Goal: Complete application form: Complete application form

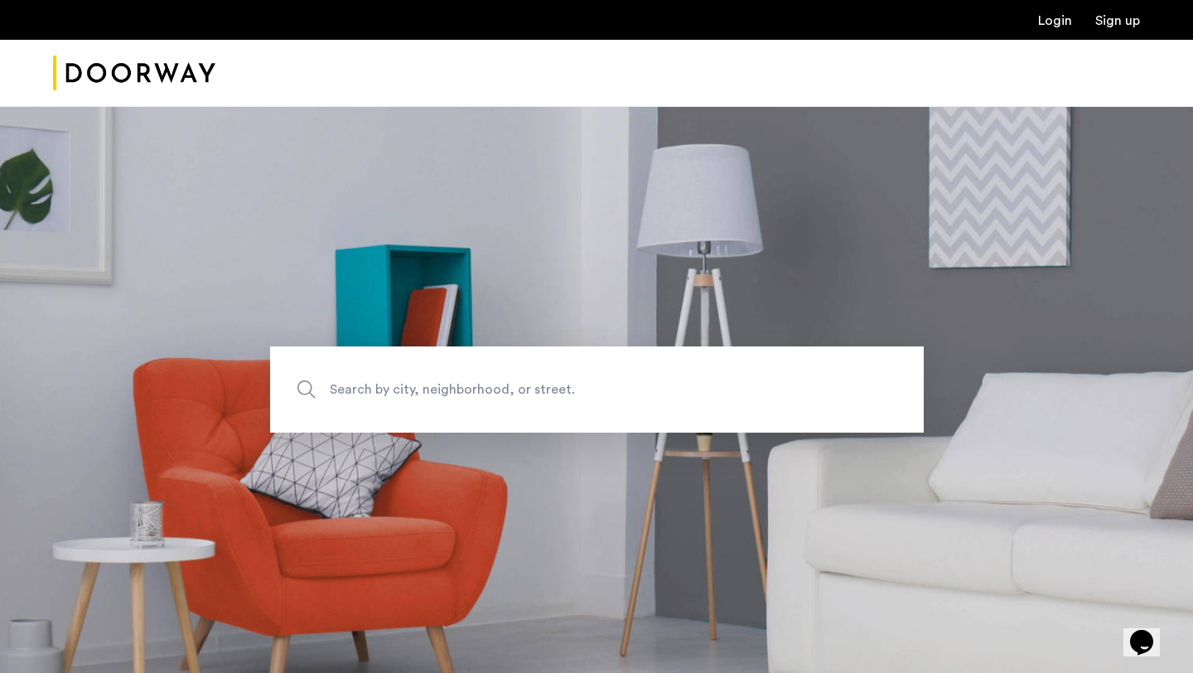
click at [1056, 25] on link "Login" at bounding box center [1055, 20] width 34 height 13
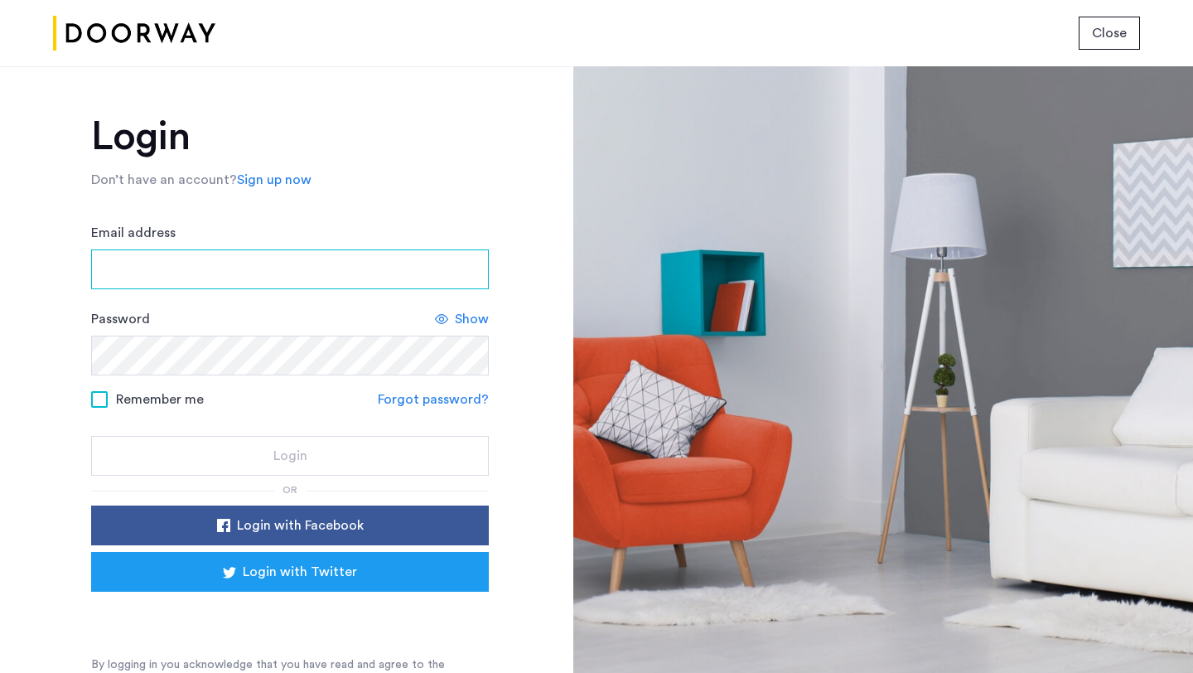
click at [336, 257] on input "Email address" at bounding box center [290, 269] width 398 height 40
type input "**********"
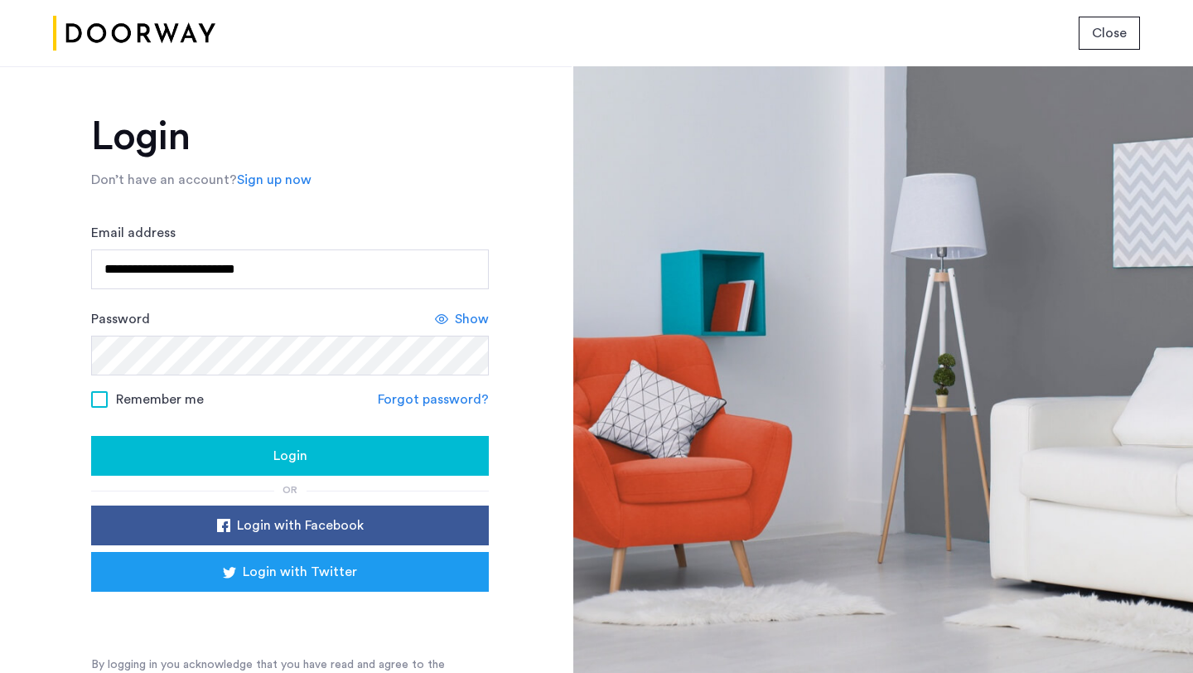
click at [410, 453] on div "Login" at bounding box center [289, 456] width 371 height 20
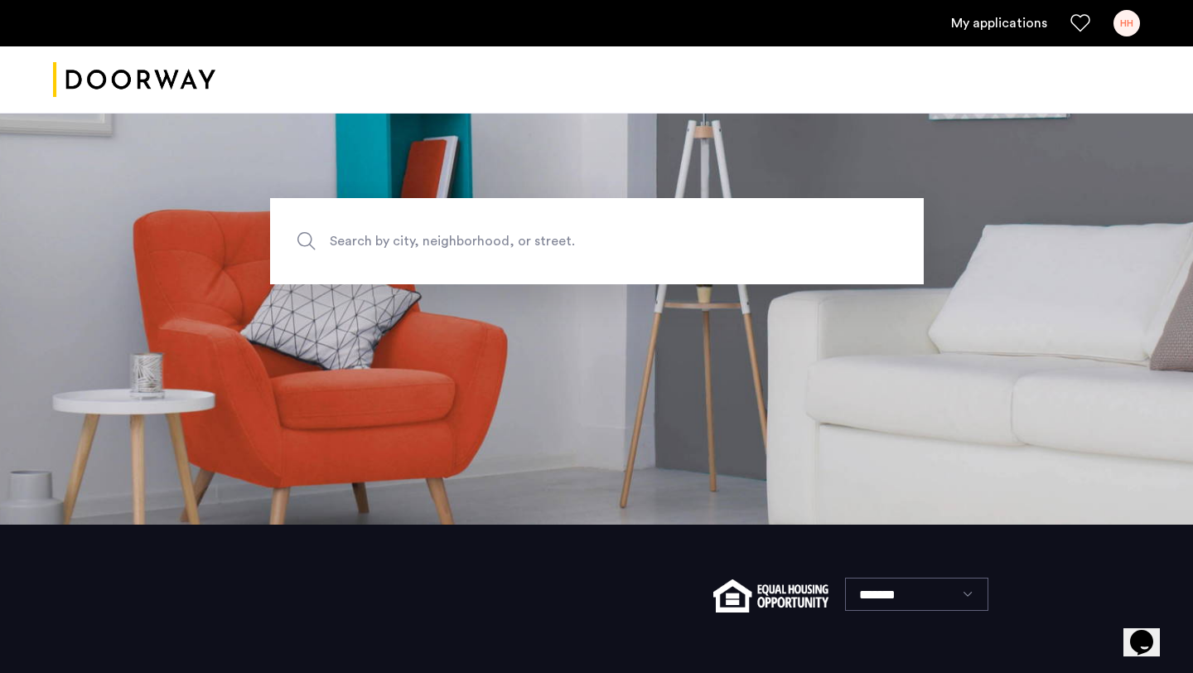
scroll to position [37, 0]
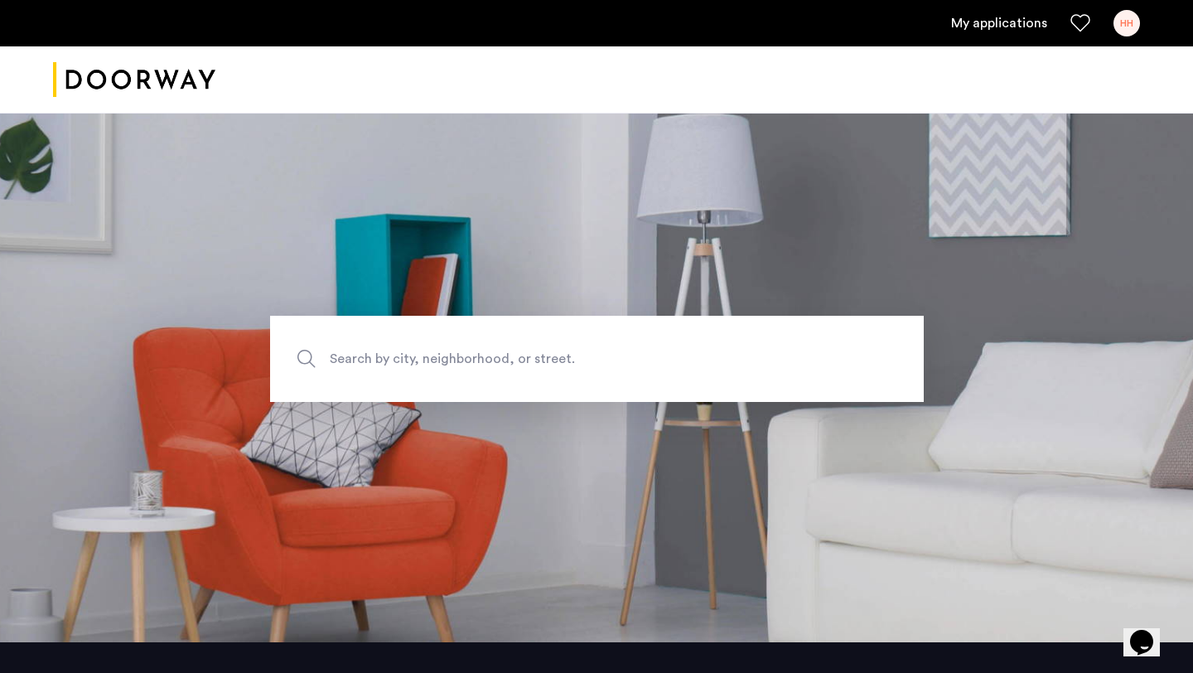
click at [997, 23] on link "My applications" at bounding box center [999, 23] width 96 height 20
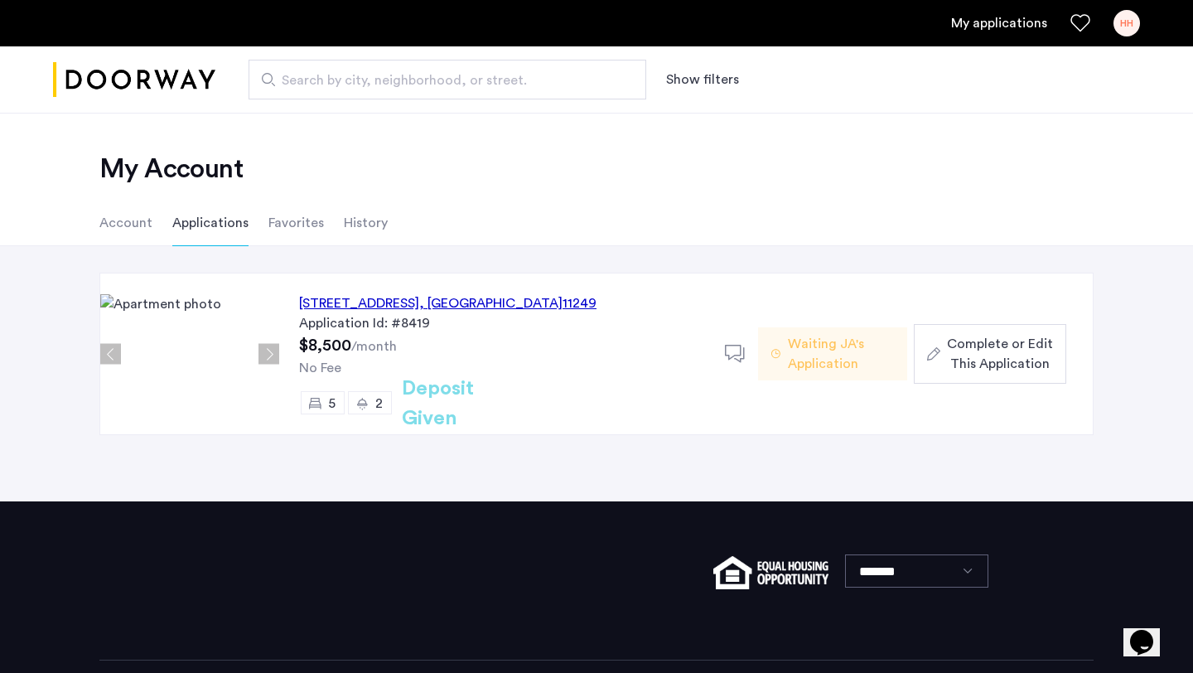
click at [961, 346] on span "Complete or Edit This Application" at bounding box center [1000, 354] width 106 height 40
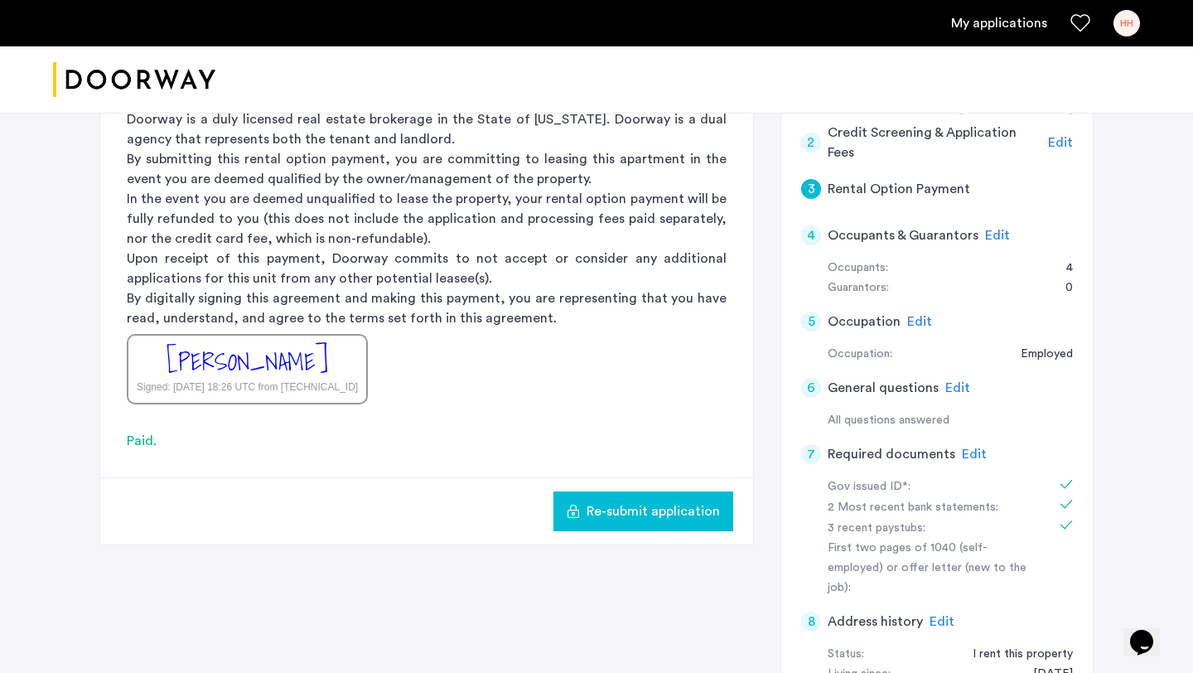
scroll to position [371, 0]
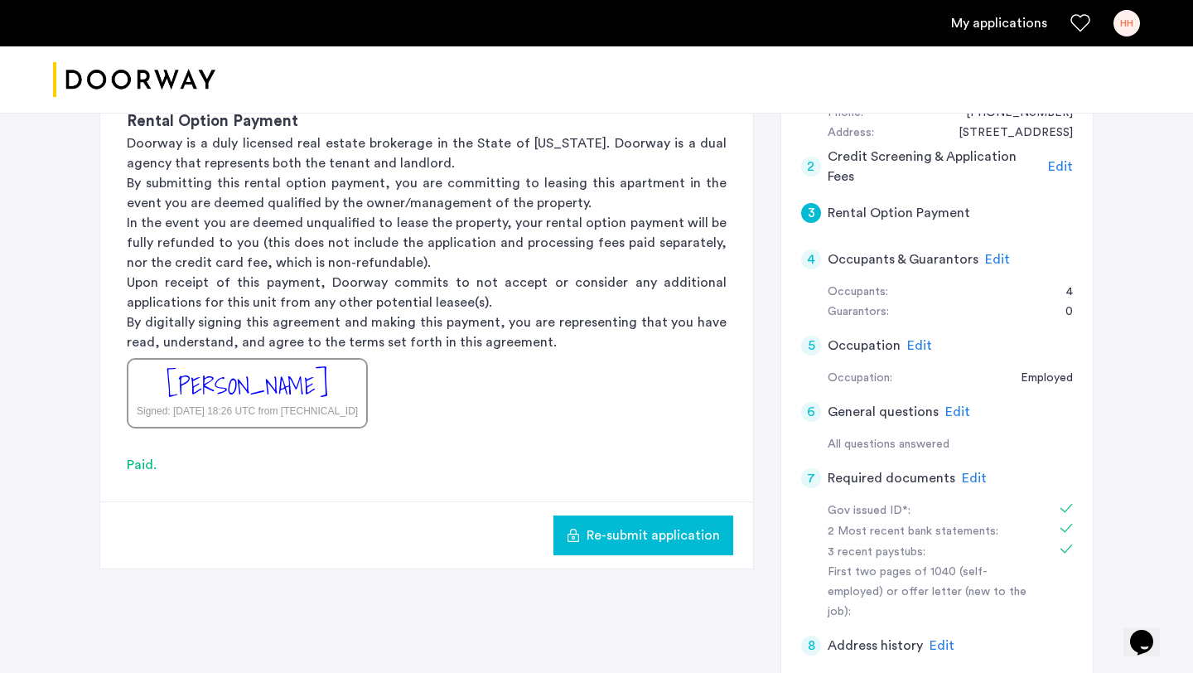
click at [985, 260] on span "Edit" at bounding box center [997, 259] width 25 height 13
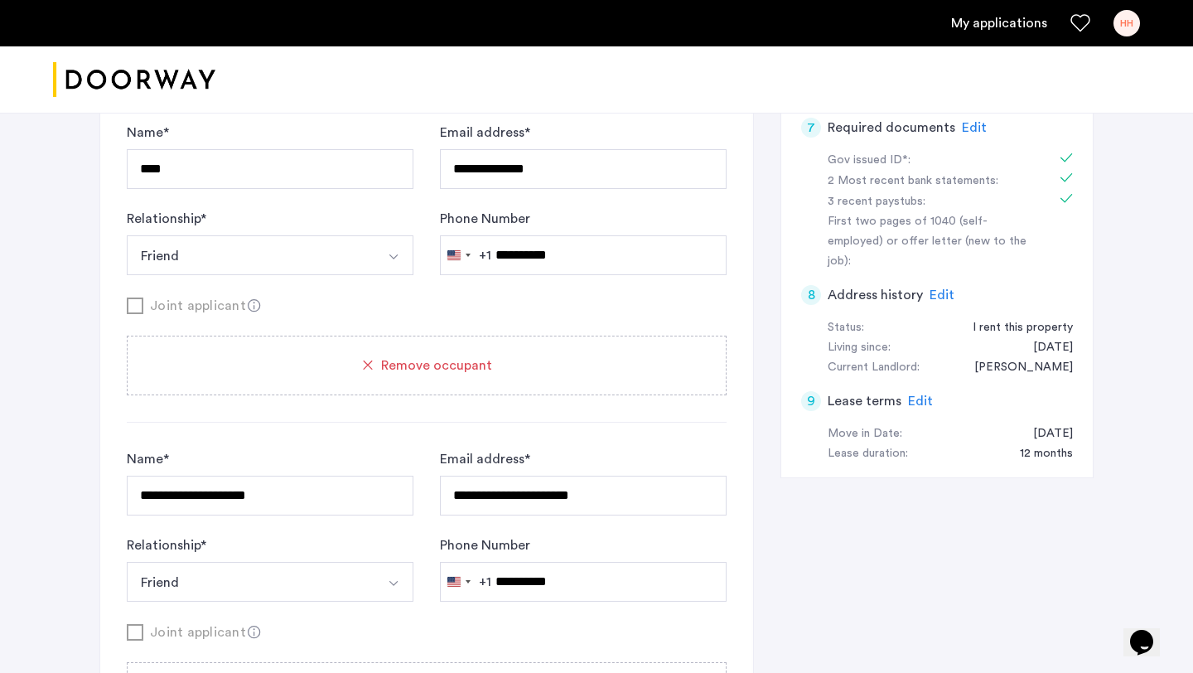
scroll to position [724, 0]
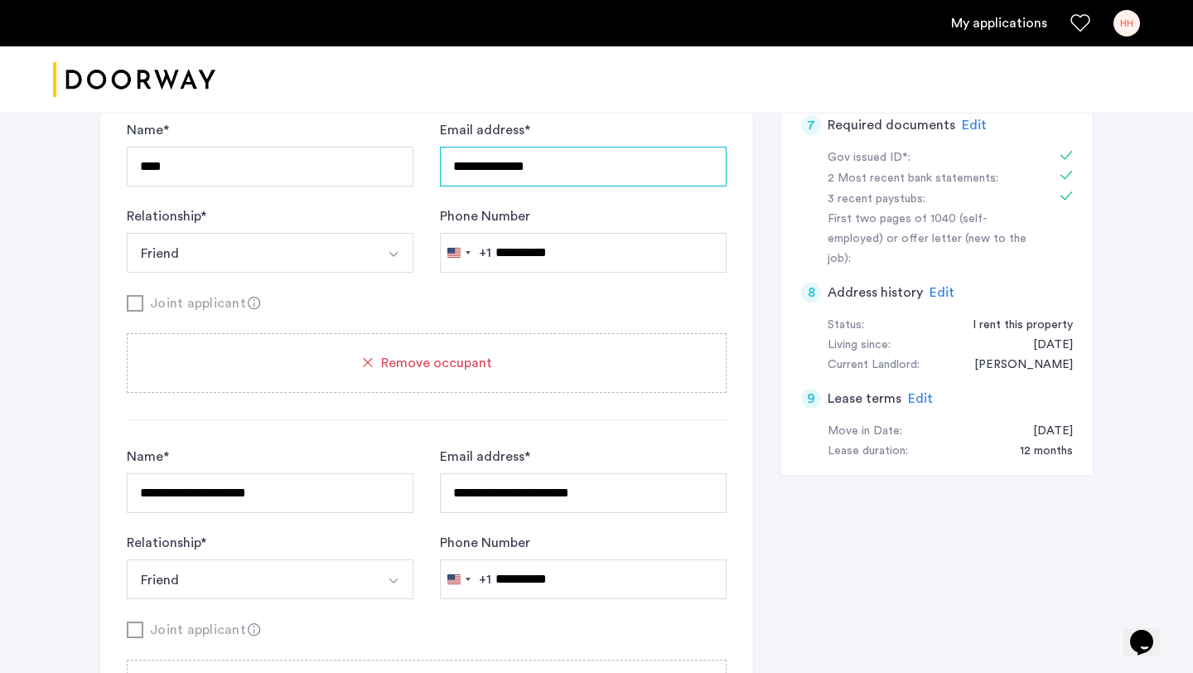
drag, startPoint x: 565, startPoint y: 165, endPoint x: 421, endPoint y: 163, distance: 144.2
click at [421, 163] on div "**********" at bounding box center [427, 196] width 600 height 152
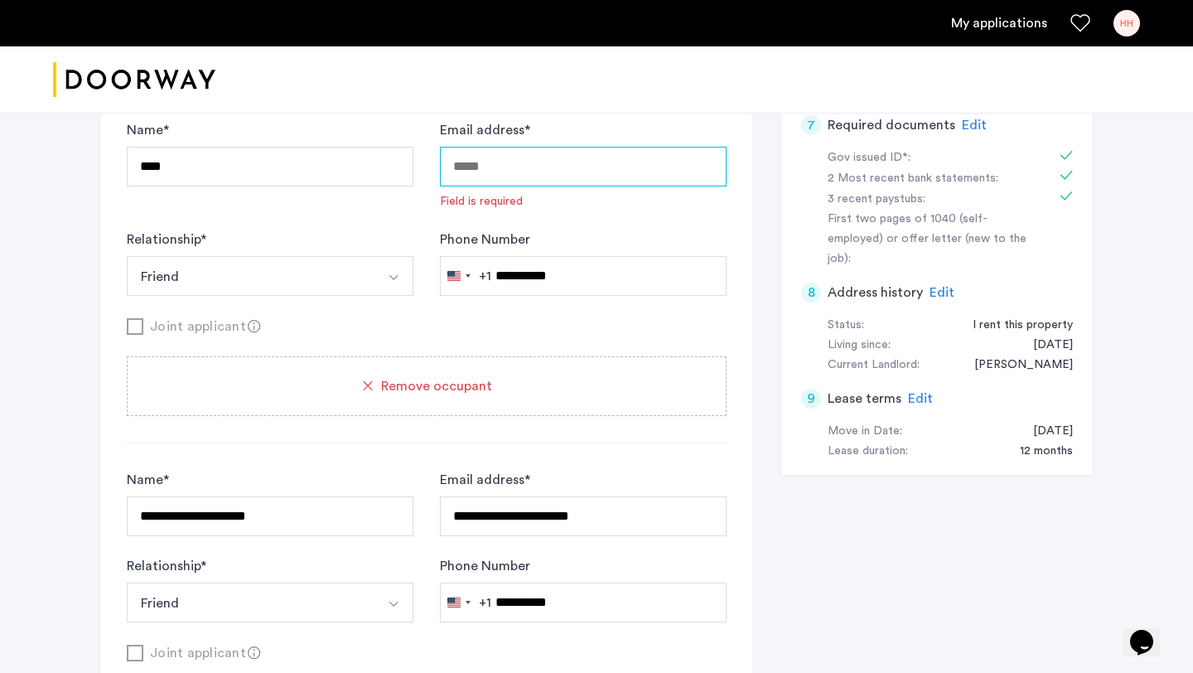
paste input "**********"
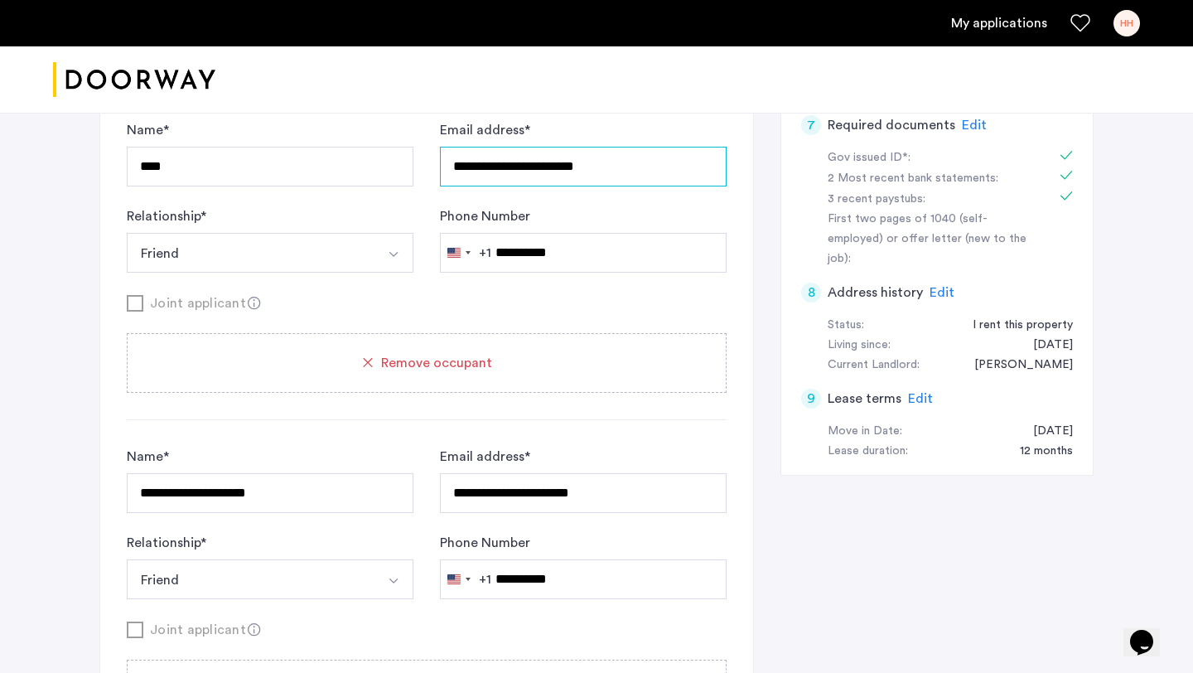
type input "**********"
click at [539, 280] on form "**********" at bounding box center [427, 216] width 600 height 193
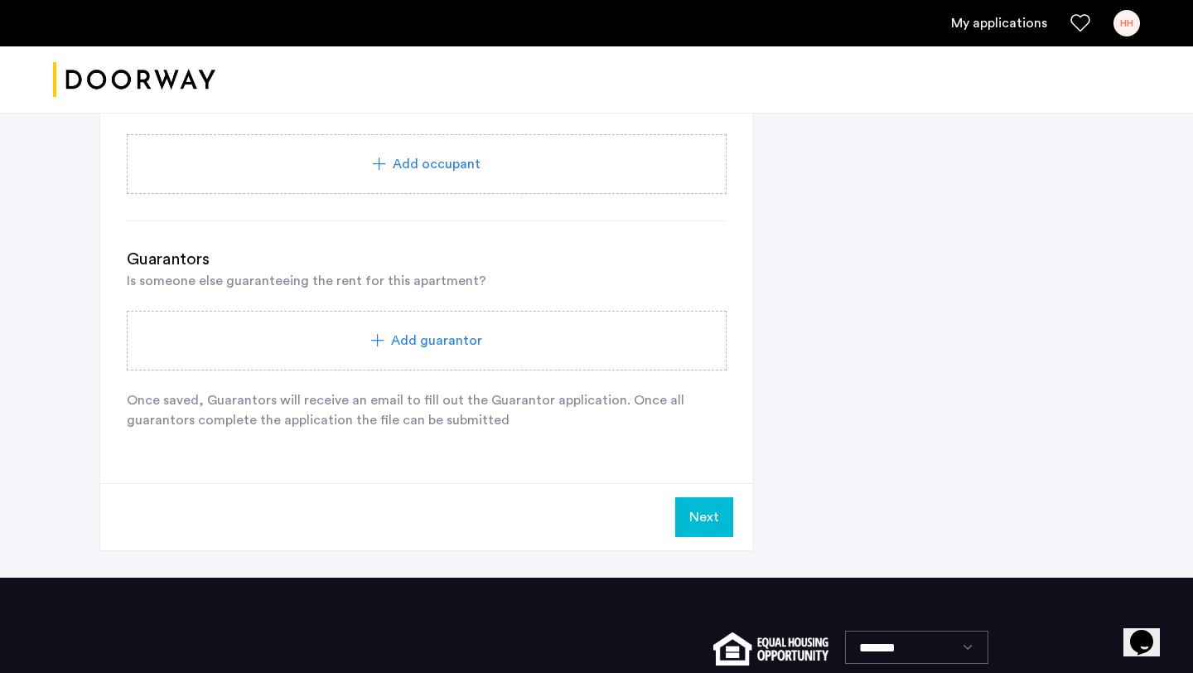
scroll to position [1837, 0]
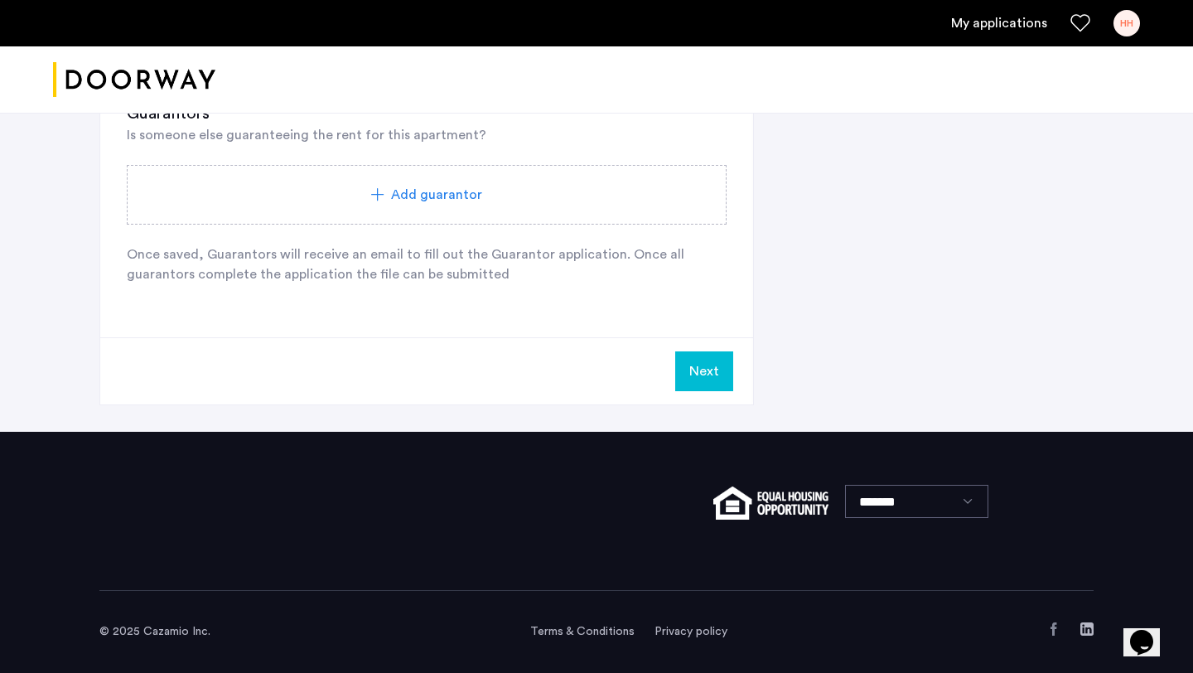
click at [698, 352] on button "Next" at bounding box center [704, 371] width 58 height 40
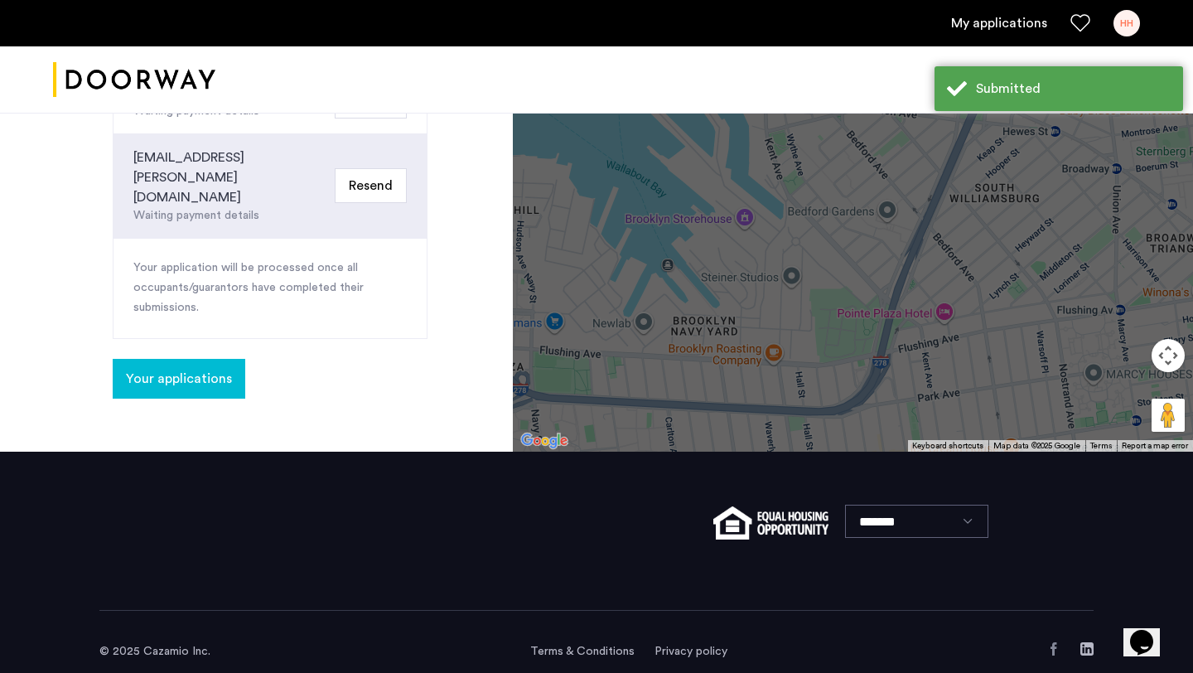
scroll to position [204, 0]
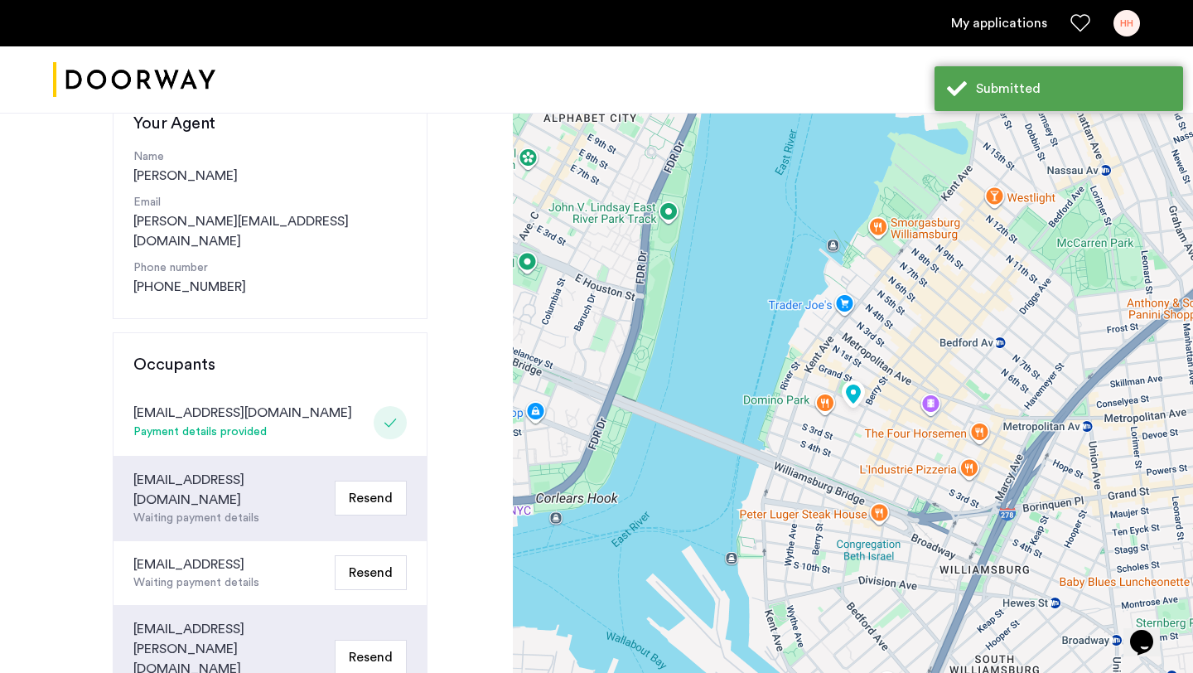
click at [375, 640] on button "Resend" at bounding box center [371, 657] width 72 height 35
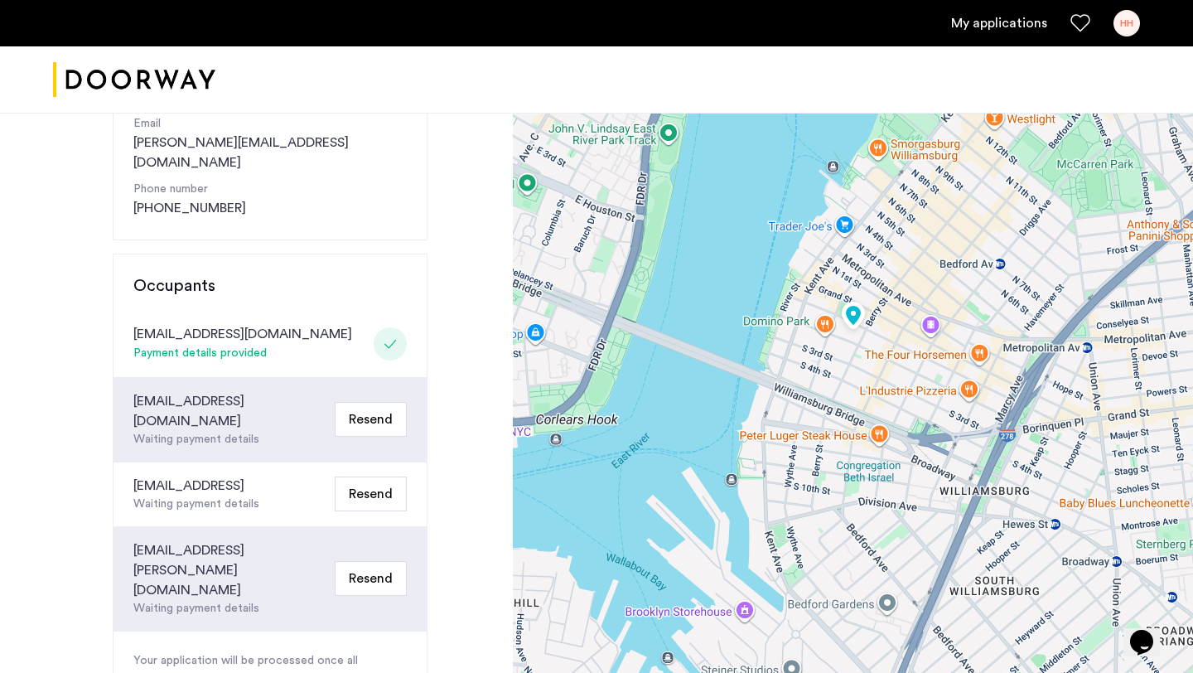
scroll to position [289, 0]
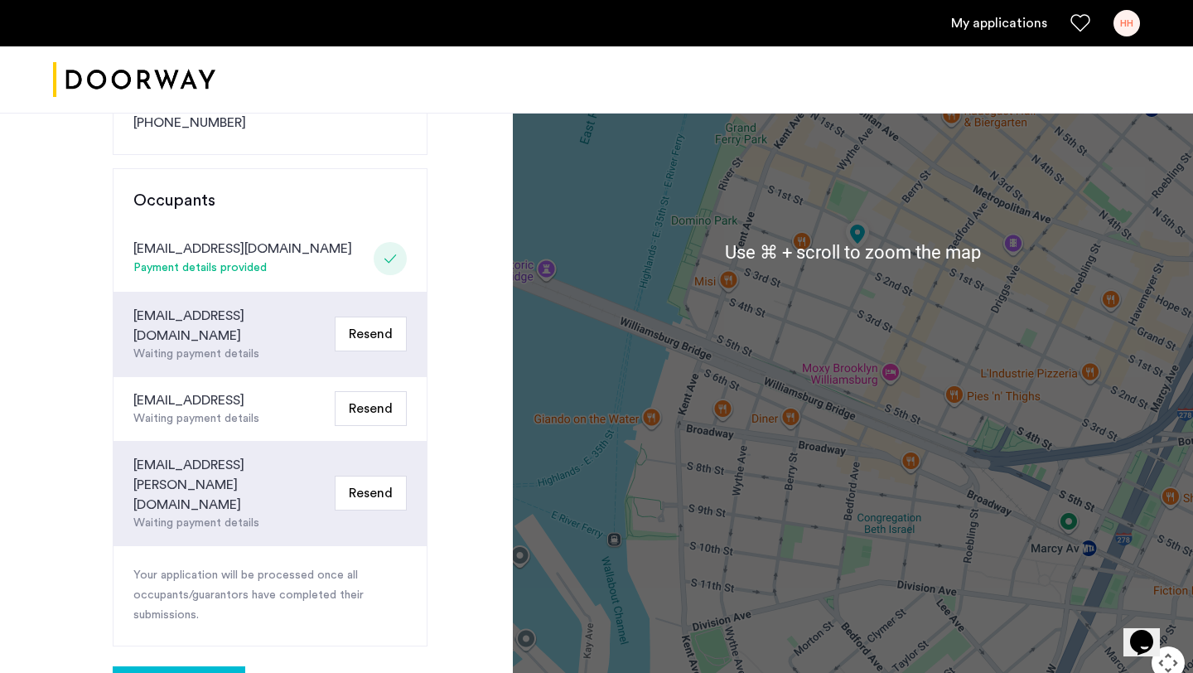
scroll to position [359, 0]
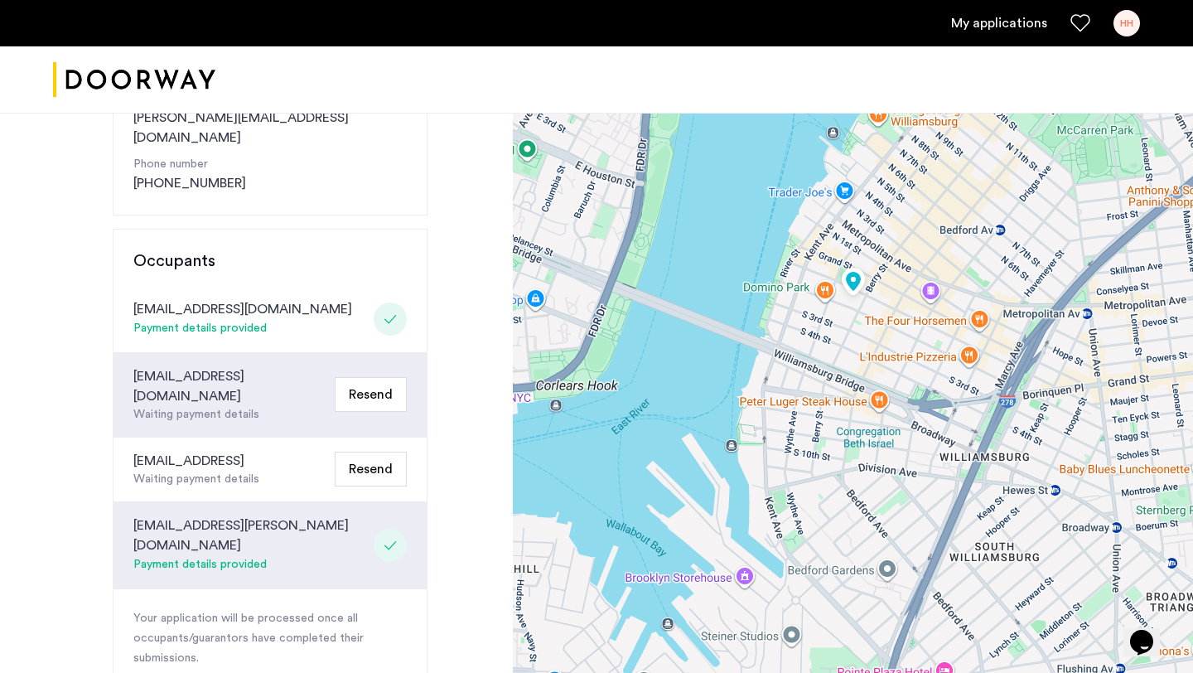
scroll to position [360, 0]
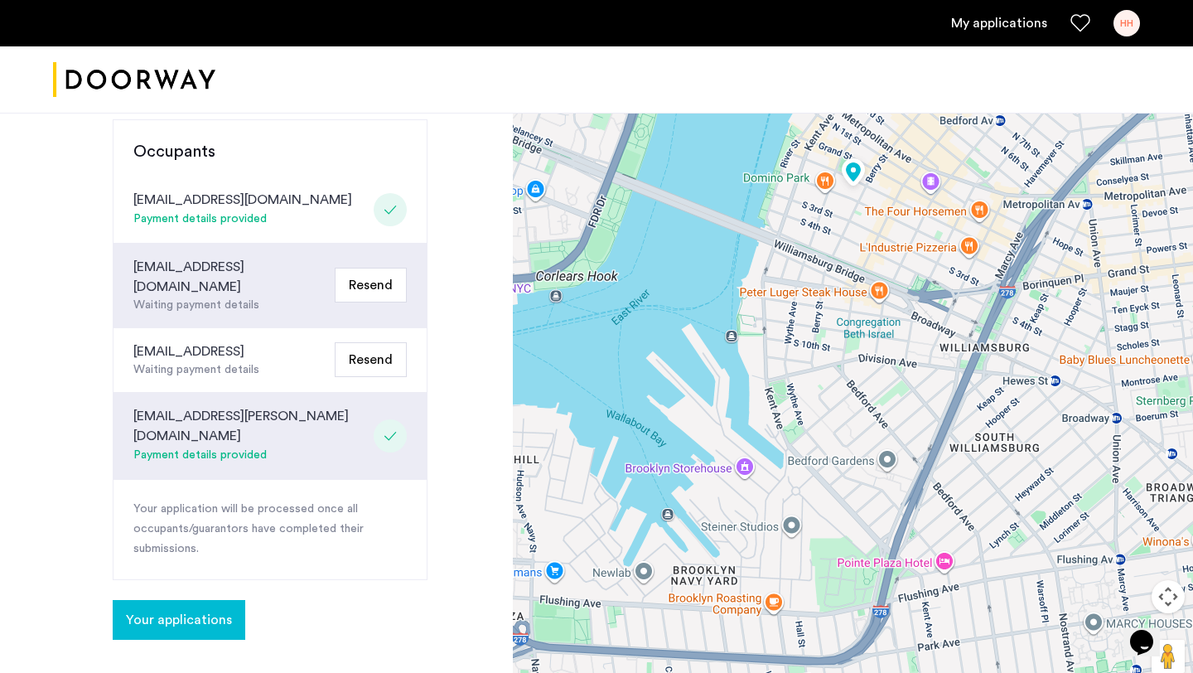
scroll to position [418, 0]
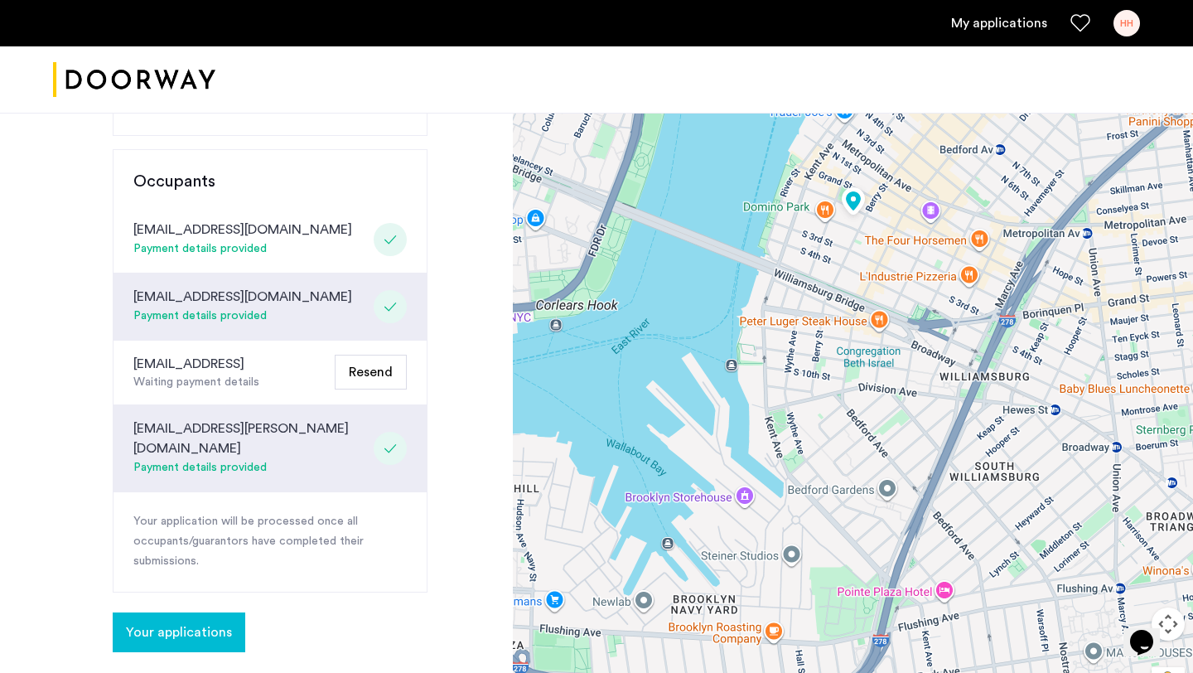
scroll to position [316, 0]
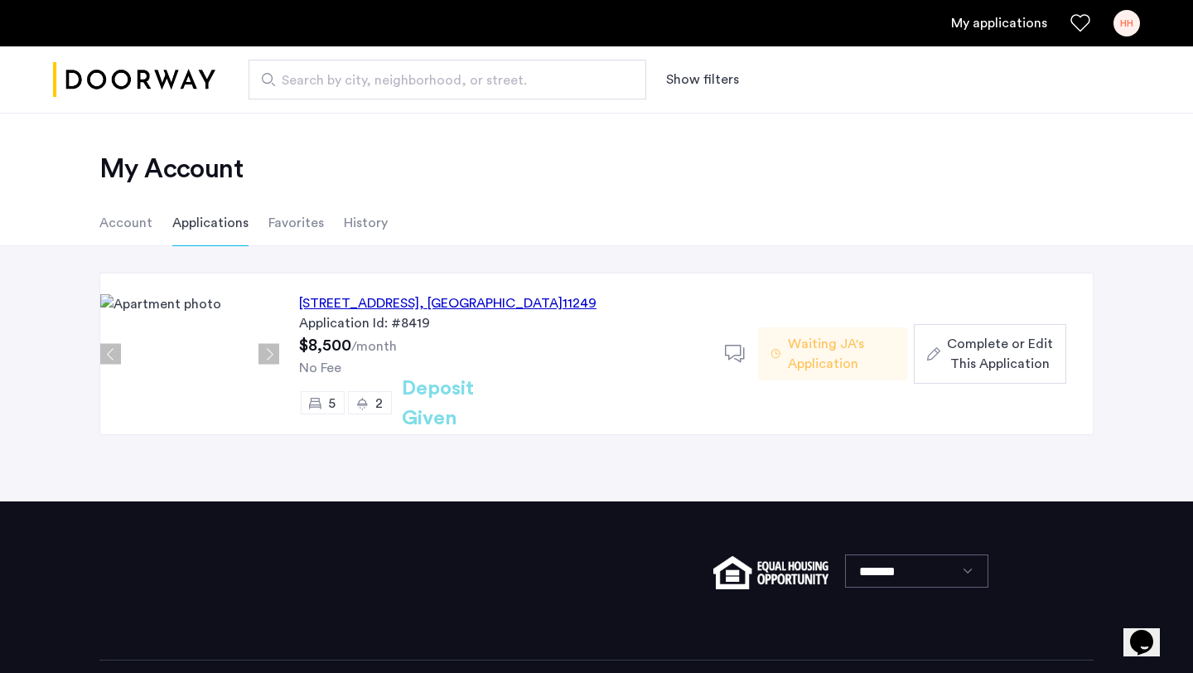
click at [953, 370] on span "Complete or Edit This Application" at bounding box center [1000, 354] width 106 height 40
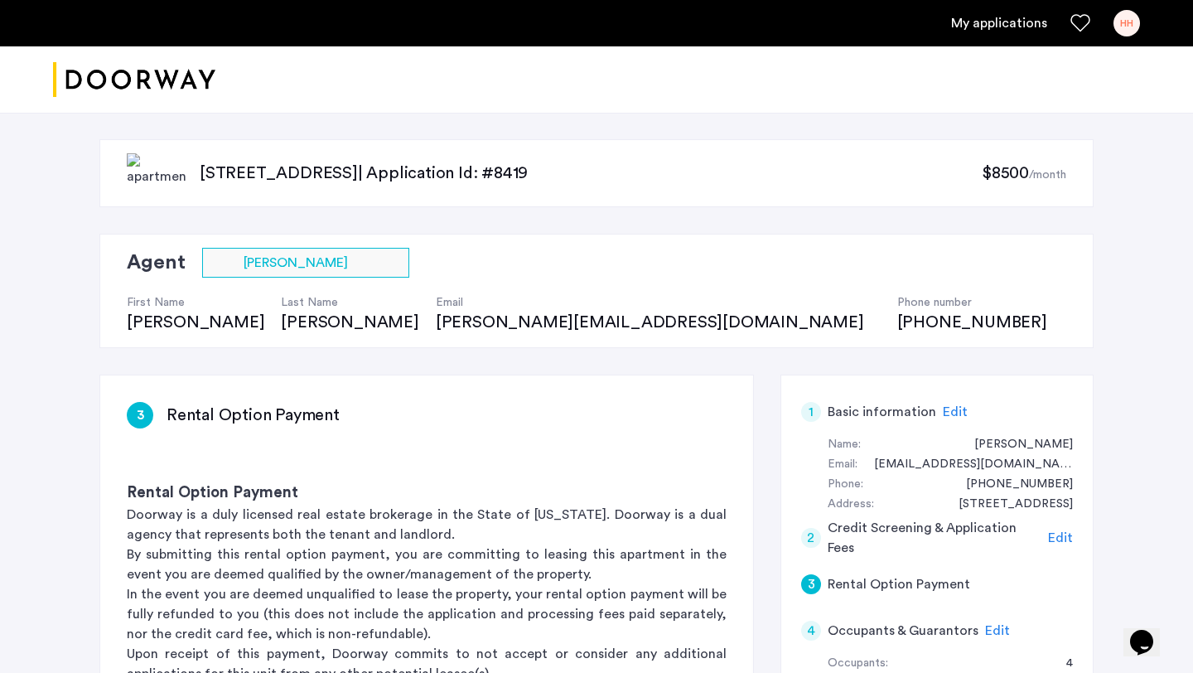
click at [995, 24] on link "My applications" at bounding box center [999, 23] width 96 height 20
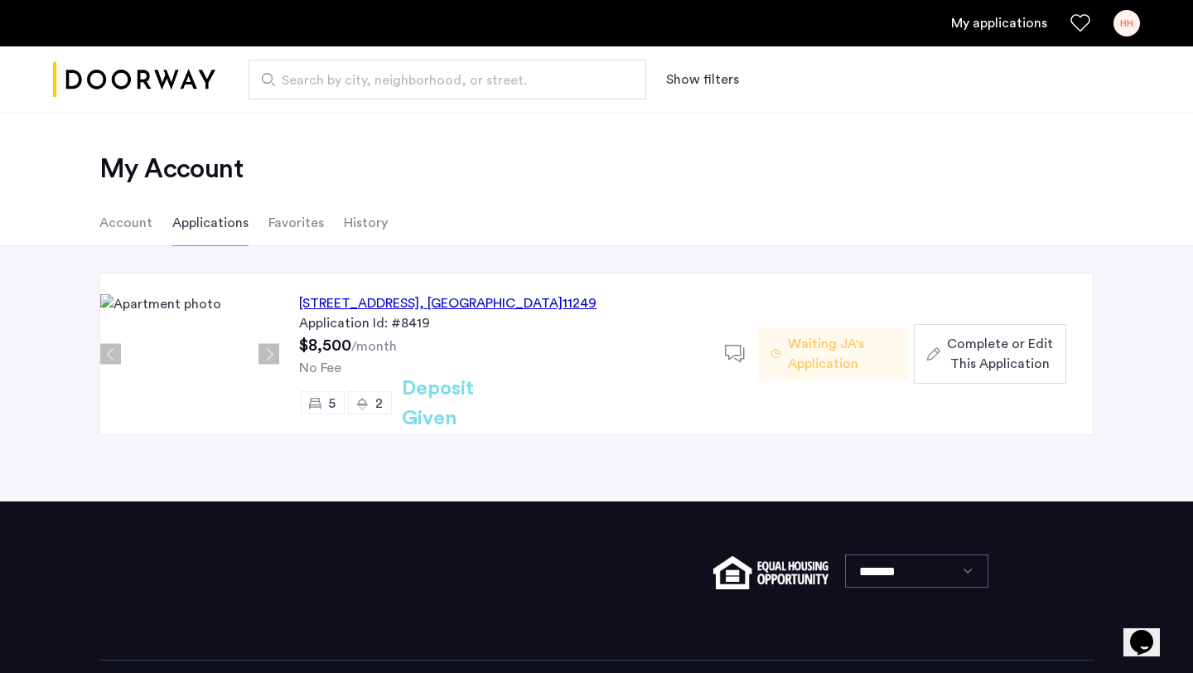
click at [983, 378] on button "Complete or Edit This Application" at bounding box center [990, 354] width 152 height 60
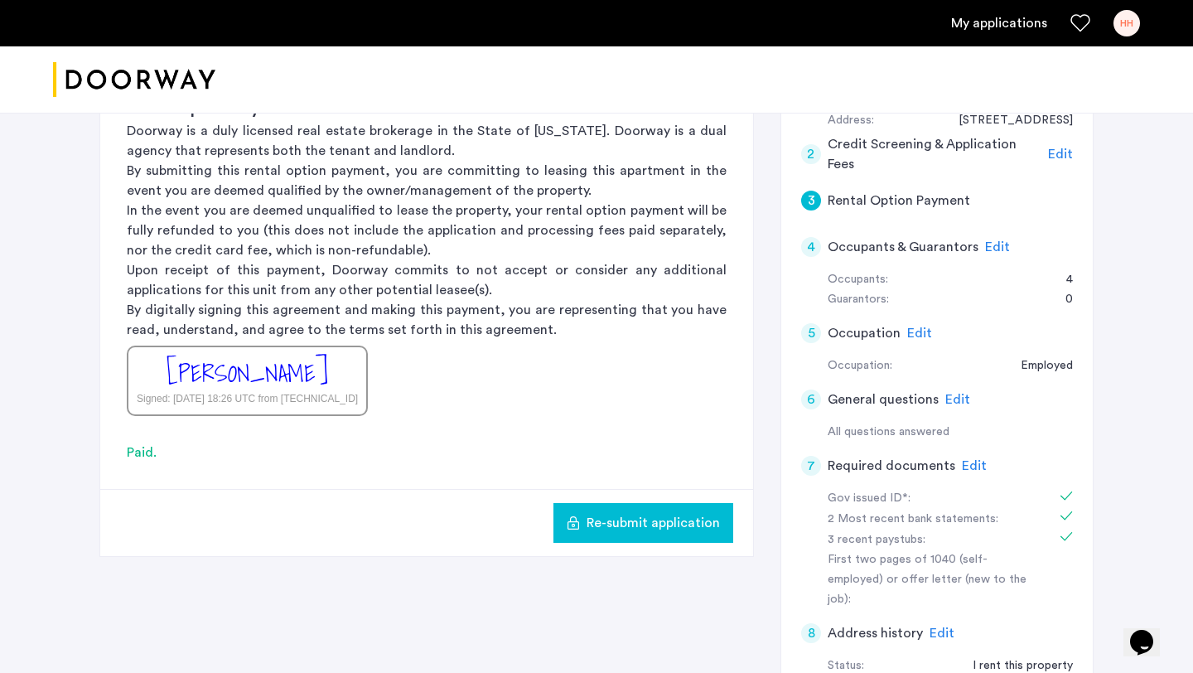
scroll to position [294, 0]
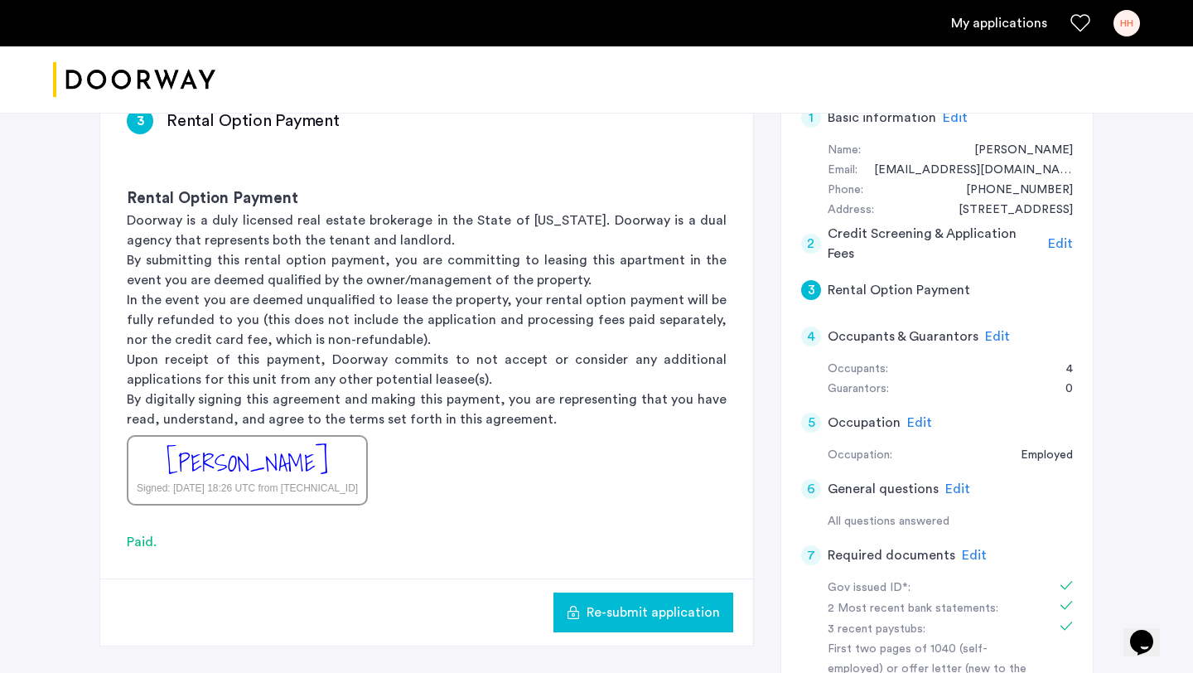
click at [983, 27] on link "My applications" at bounding box center [999, 23] width 96 height 20
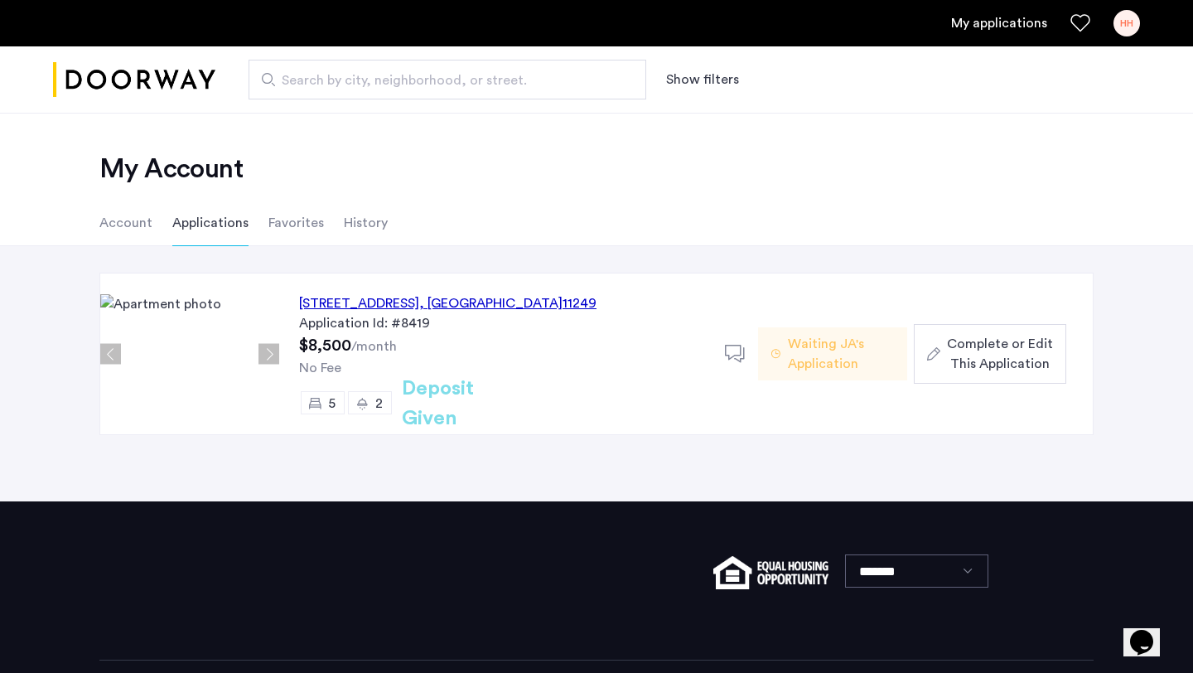
click at [498, 307] on div "95 South 2nd Street, Unit 1L, Brooklyn , NY 11249" at bounding box center [447, 303] width 297 height 20
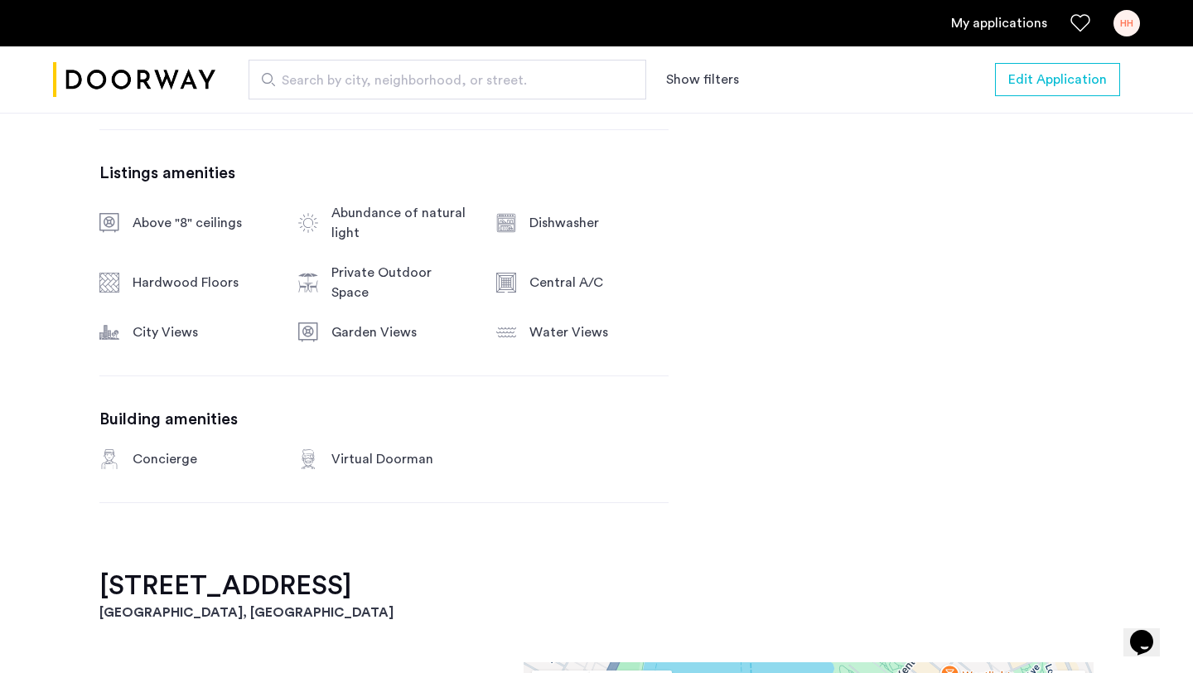
scroll to position [819, 0]
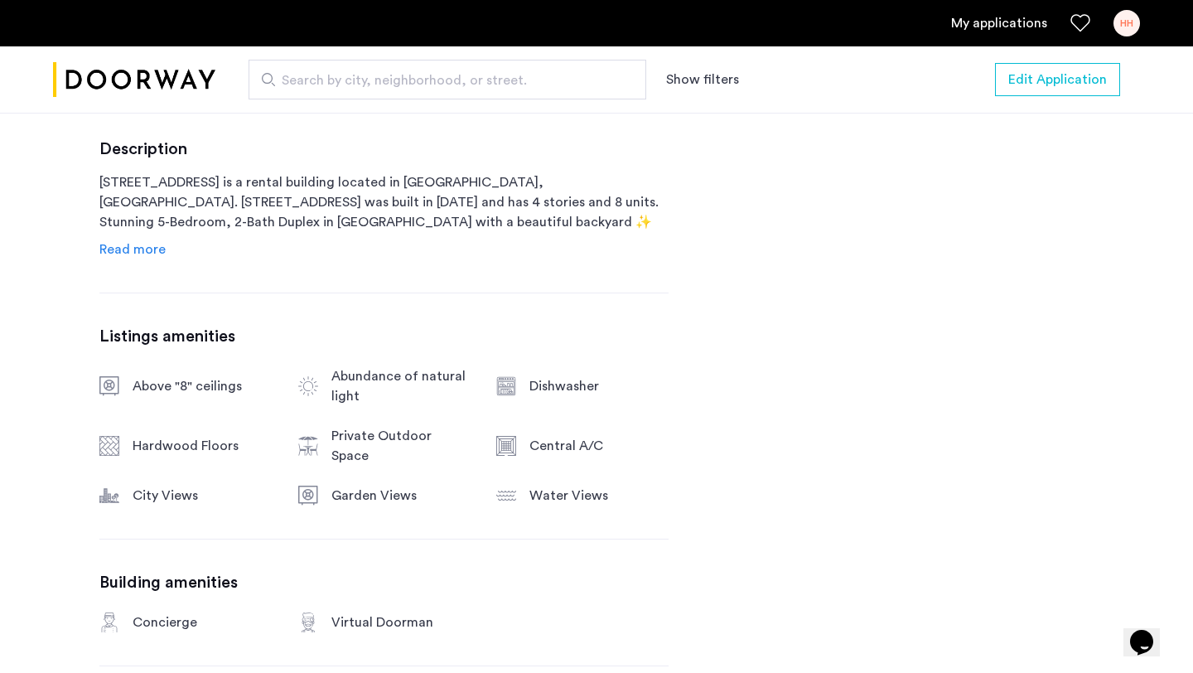
click at [141, 249] on span "Read more" at bounding box center [132, 249] width 66 height 13
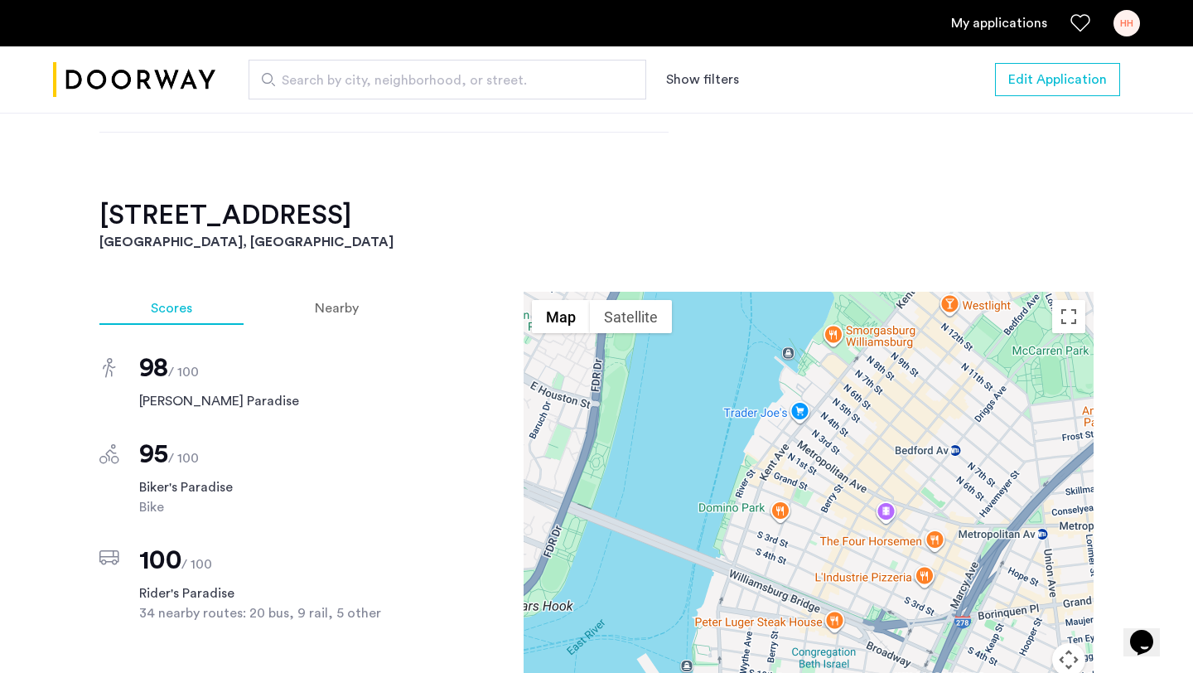
scroll to position [1810, 0]
